Goal: Task Accomplishment & Management: Complete application form

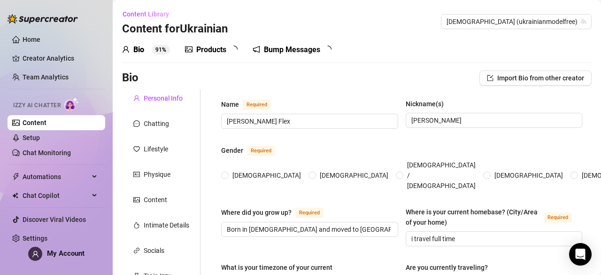
radio input "true"
type input "[DATE]"
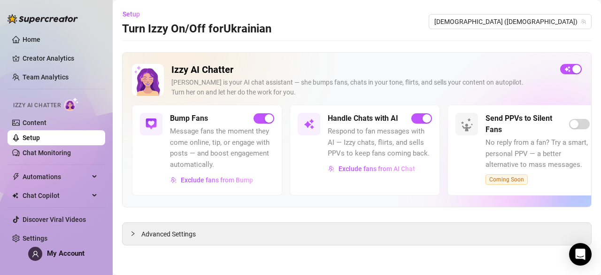
drag, startPoint x: 568, startPoint y: 65, endPoint x: 576, endPoint y: 62, distance: 8.5
click at [576, 62] on div "Izzy AI Chatter Izzy is your AI chat assistant — she bumps fans, chats in your …" at bounding box center [357, 129] width 470 height 155
click at [576, 67] on div "button" at bounding box center [577, 69] width 8 height 8
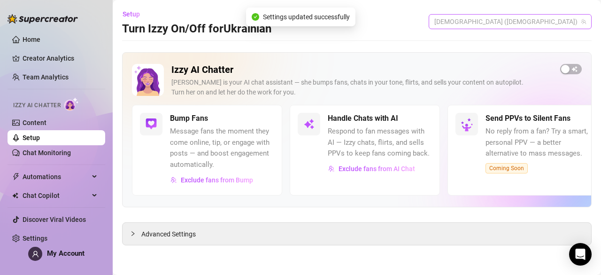
click at [558, 21] on span "Ukrainian (ukrainianmodel)" at bounding box center [511, 22] width 152 height 14
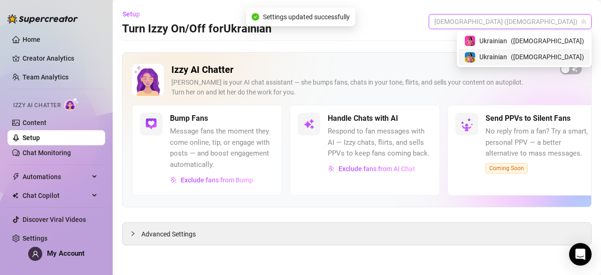
click at [546, 51] on div "Ukrainian ( ukrainianmodelfree )" at bounding box center [525, 56] width 120 height 11
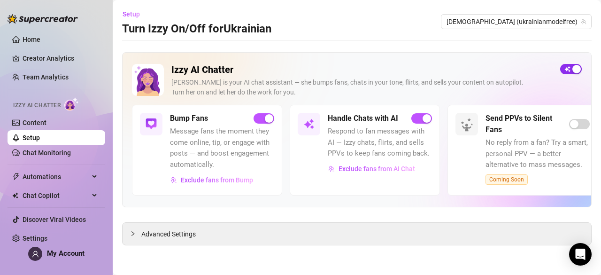
click at [575, 66] on div "button" at bounding box center [577, 69] width 8 height 8
